Goal: Find specific page/section: Find specific page/section

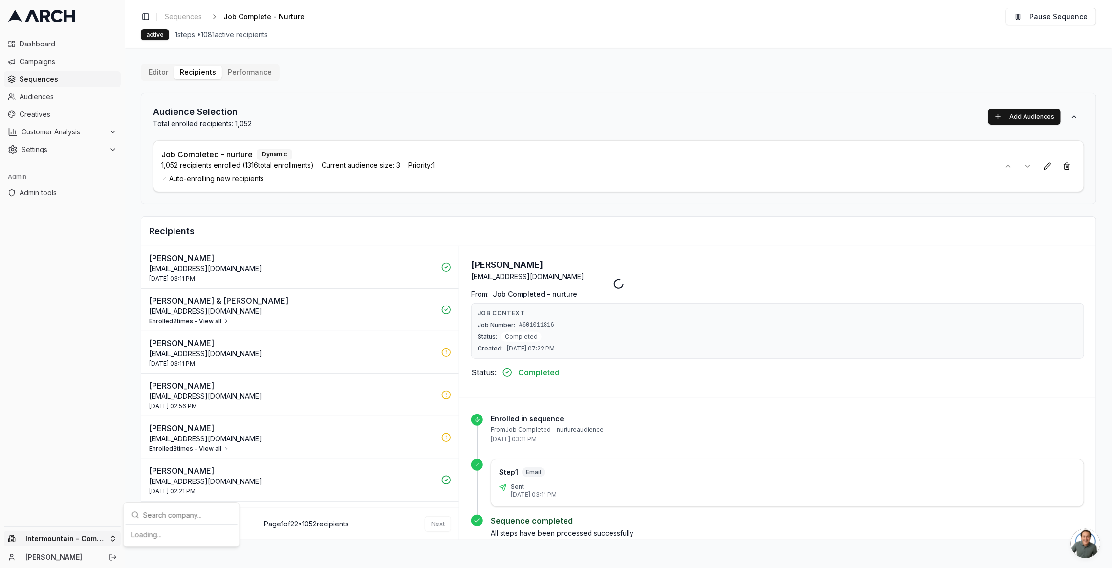
click at [55, 533] on html "Dashboard Campaigns Sequences Audiences Creatives Customer Analysis Settings Ad…" at bounding box center [556, 284] width 1112 height 568
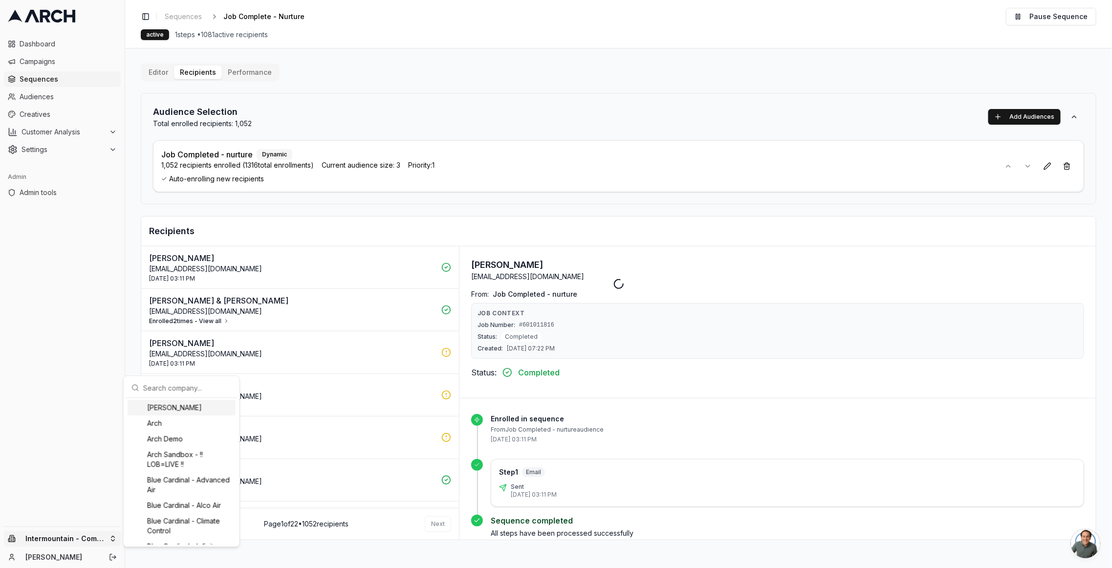
click at [181, 405] on div "[PERSON_NAME]" at bounding box center [182, 408] width 108 height 16
click at [49, 76] on html "Dashboard Campaigns Sequences Audiences Creatives Customer Analysis Settings Ad…" at bounding box center [556, 284] width 1112 height 568
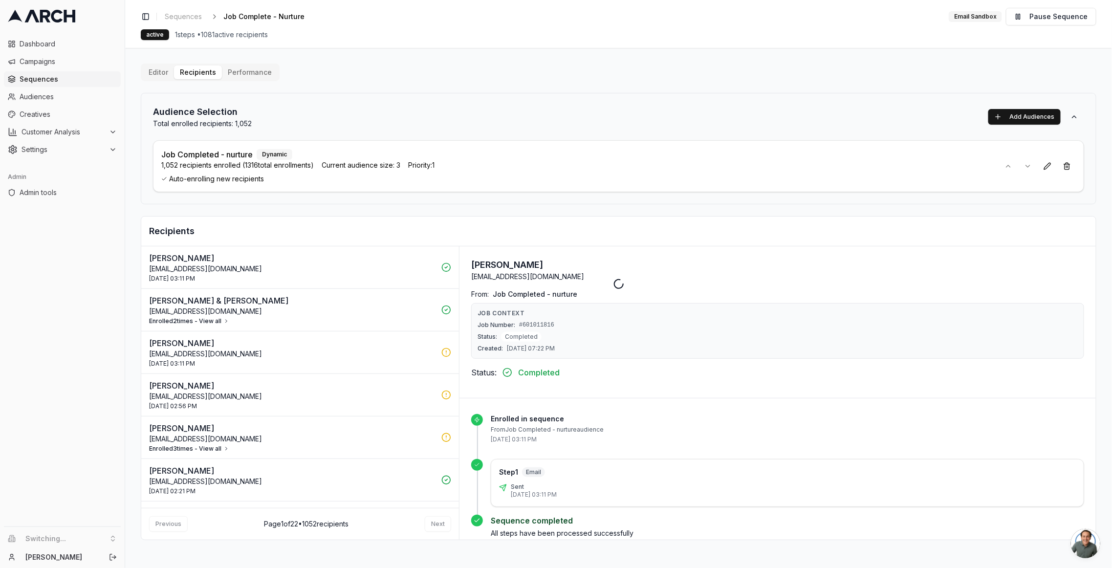
click at [45, 76] on span "Sequences" at bounding box center [68, 79] width 97 height 10
